Goal: Find specific page/section: Find specific page/section

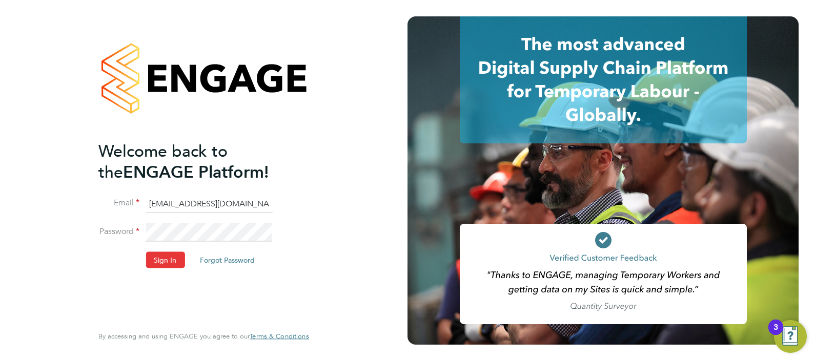
drag, startPoint x: 200, startPoint y: 202, endPoint x: 207, endPoint y: 201, distance: 6.7
click at [200, 202] on input "abmfacility@pretiumresourcing.co.uk" at bounding box center [209, 204] width 127 height 18
type input "[PERSON_NAME][EMAIL_ADDRESS][PERSON_NAME][DOMAIN_NAME]"
click at [169, 255] on button "Sign In" at bounding box center [165, 260] width 39 height 16
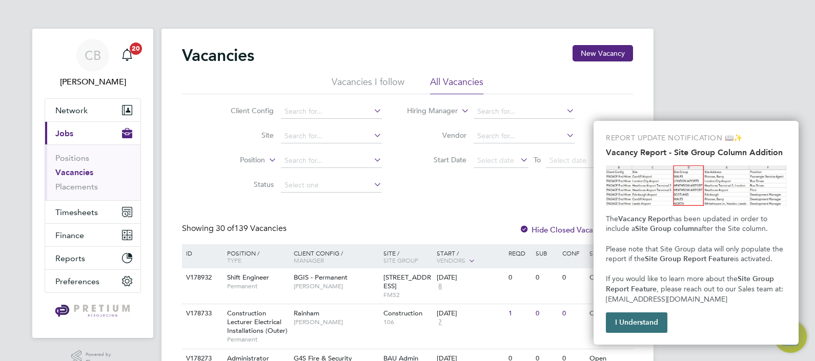
click at [638, 329] on button "I Understand" at bounding box center [637, 323] width 62 height 21
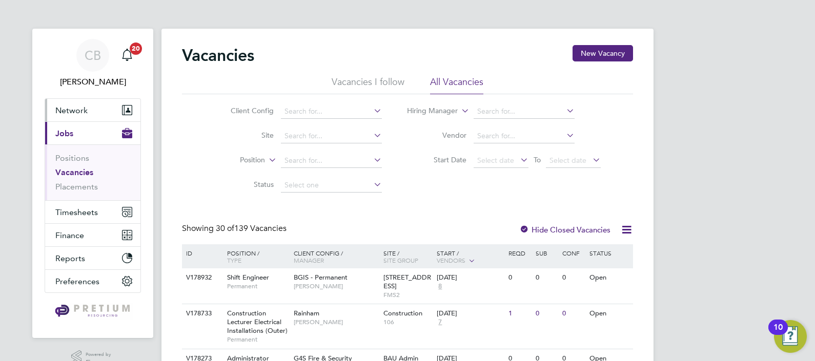
click at [71, 107] on span "Network" at bounding box center [71, 111] width 32 height 10
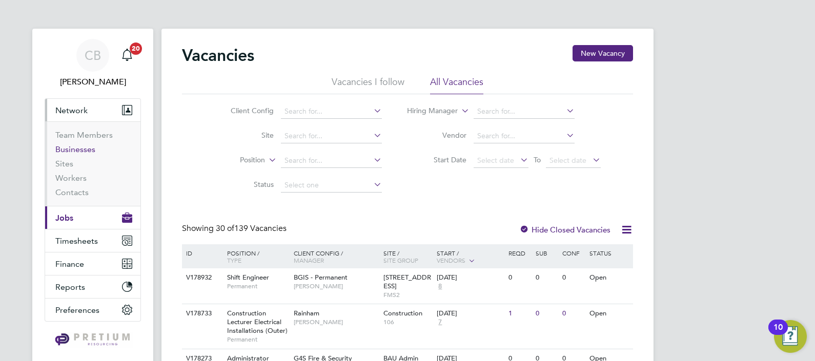
click at [86, 147] on link "Businesses" at bounding box center [75, 150] width 40 height 10
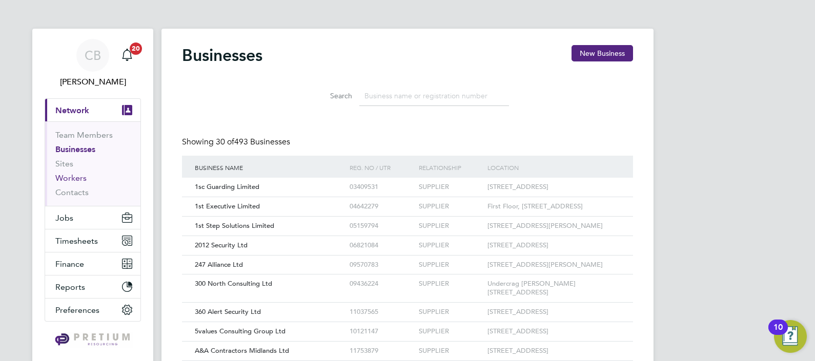
click at [79, 177] on link "Workers" at bounding box center [70, 178] width 31 height 10
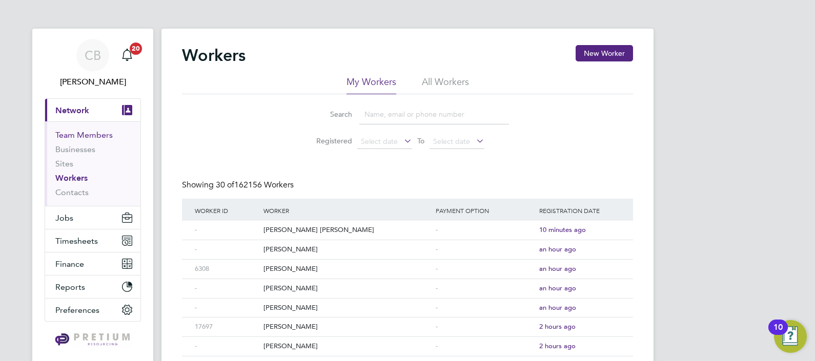
click at [77, 135] on link "Team Members" at bounding box center [83, 135] width 57 height 10
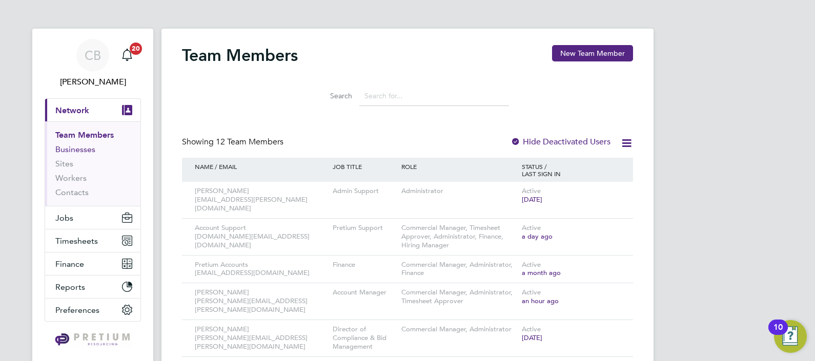
click at [86, 149] on link "Businesses" at bounding box center [75, 150] width 40 height 10
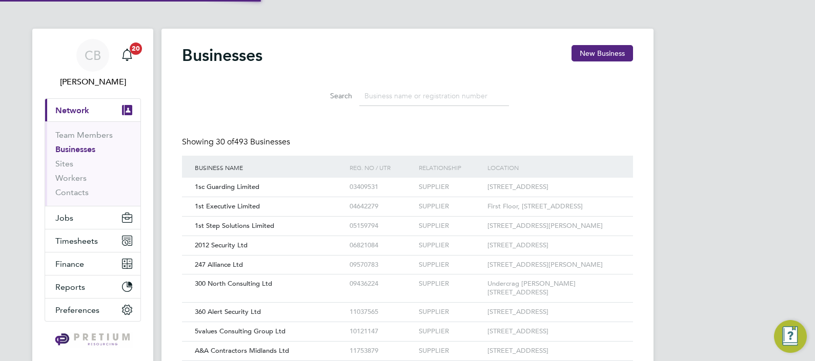
click at [377, 90] on input at bounding box center [434, 96] width 150 height 20
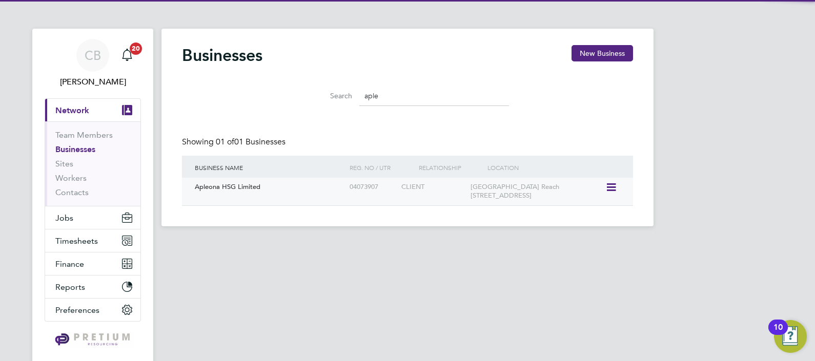
type input "aple"
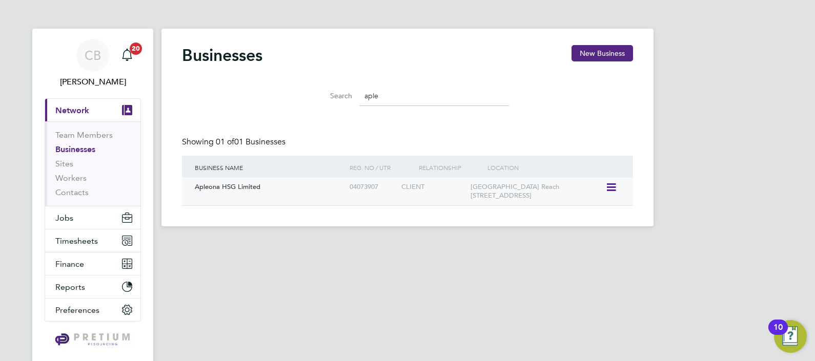
click at [321, 191] on div "Apleona HSG Limited" at bounding box center [269, 187] width 155 height 19
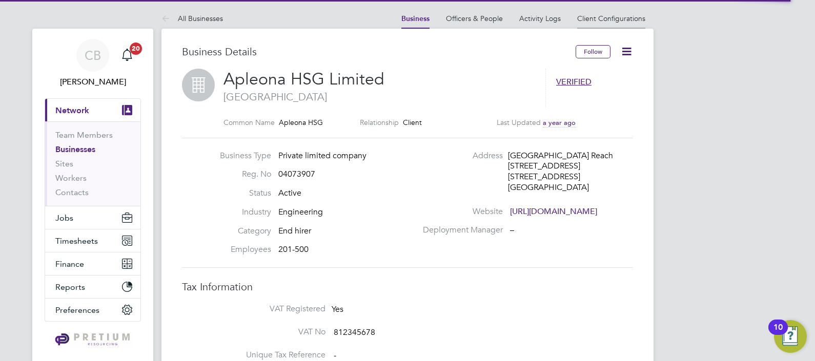
click at [613, 18] on link "Client Configurations" at bounding box center [611, 18] width 68 height 9
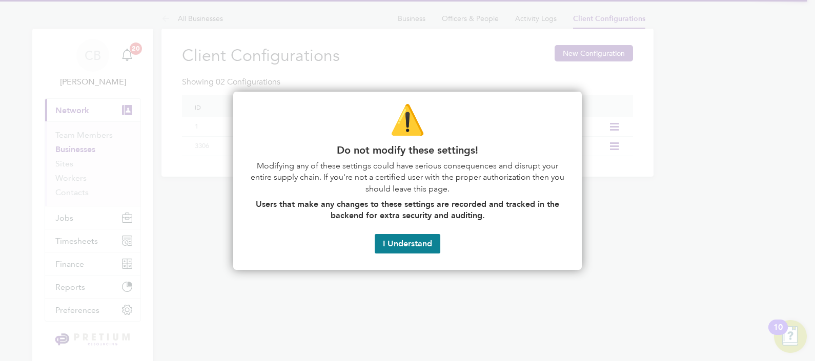
drag, startPoint x: 410, startPoint y: 240, endPoint x: 428, endPoint y: 238, distance: 18.6
click at [410, 240] on button "I Understand" at bounding box center [408, 243] width 66 height 19
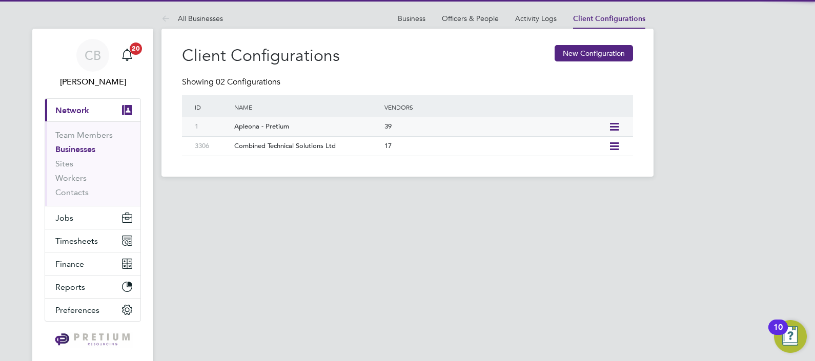
click at [397, 126] on div "39" at bounding box center [494, 126] width 224 height 19
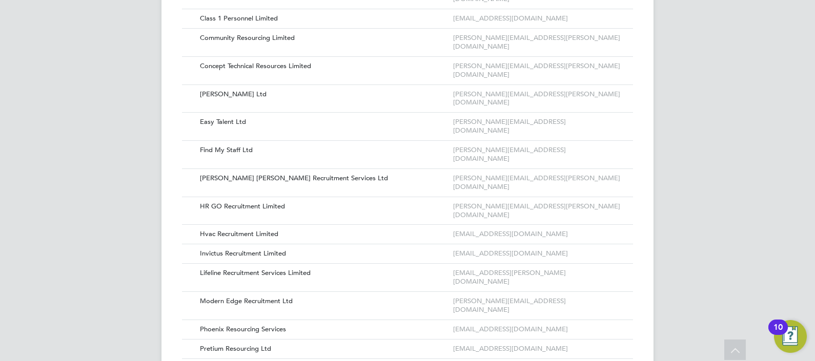
scroll to position [577, 0]
